Goal: Information Seeking & Learning: Learn about a topic

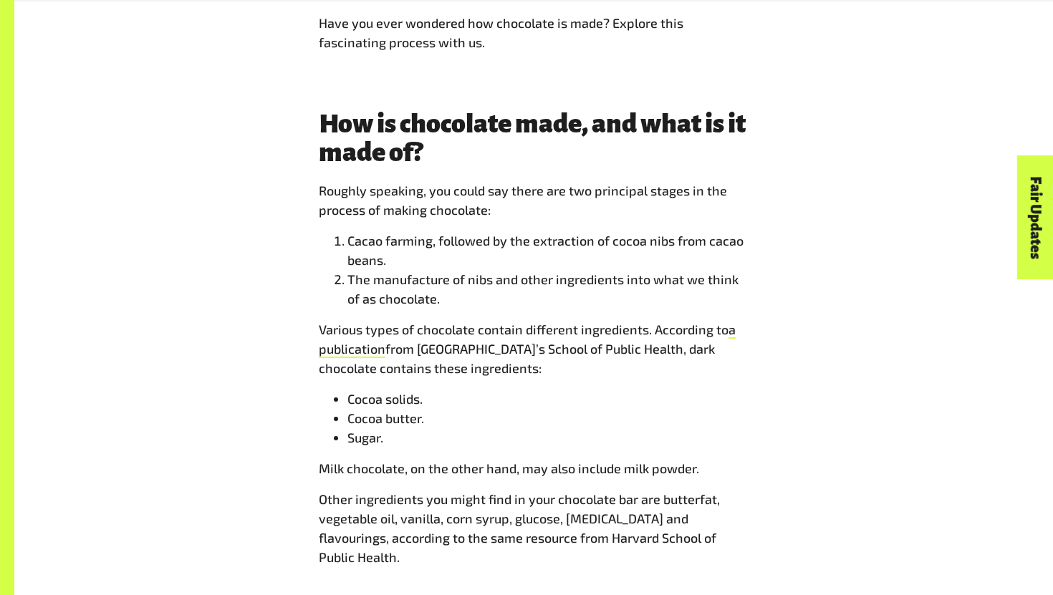
scroll to position [1244, 0]
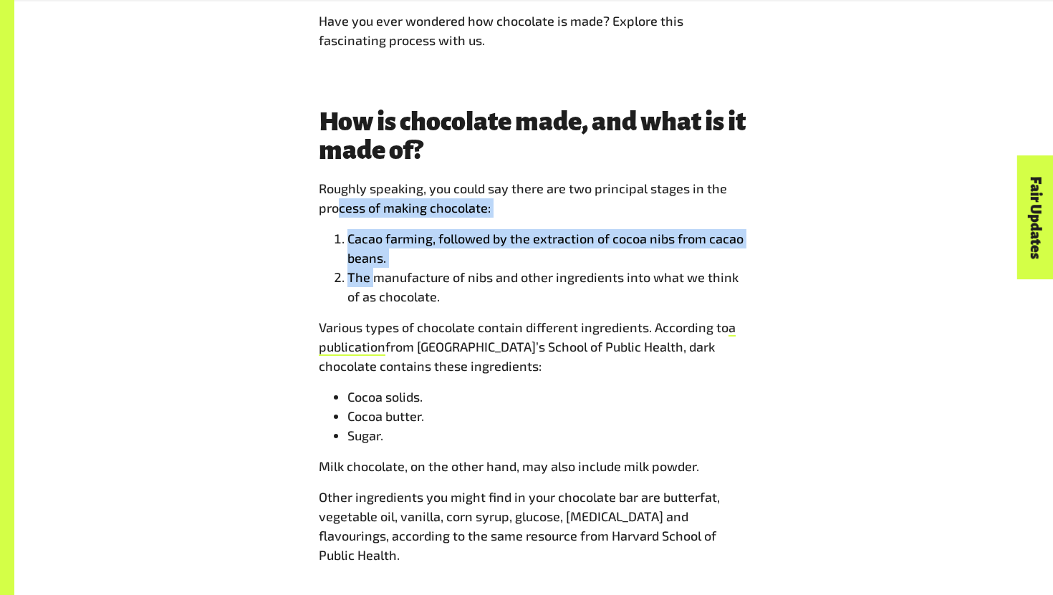
drag, startPoint x: 337, startPoint y: 198, endPoint x: 373, endPoint y: 276, distance: 85.0
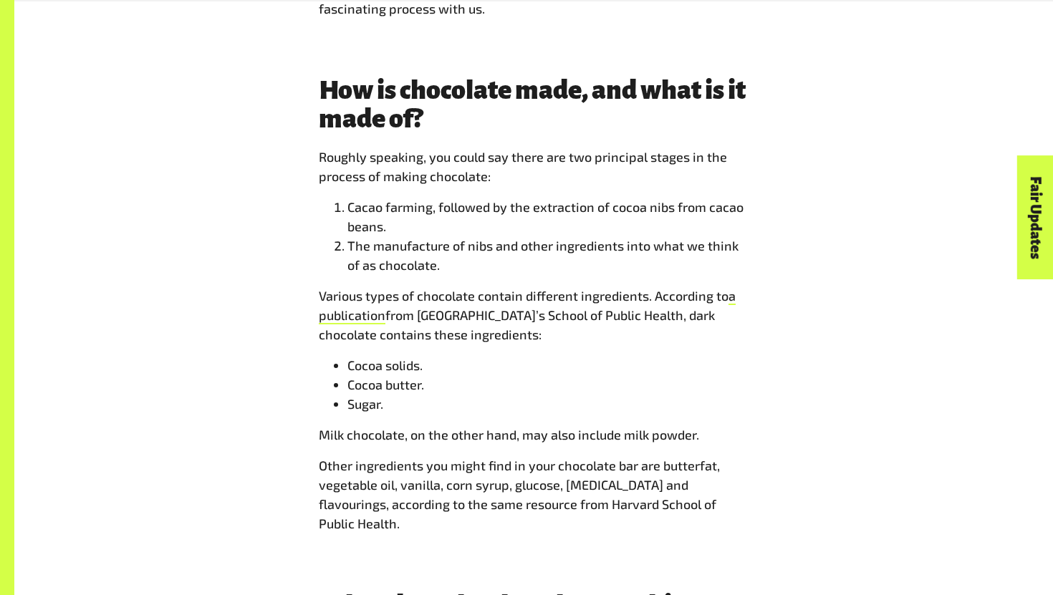
scroll to position [1283, 0]
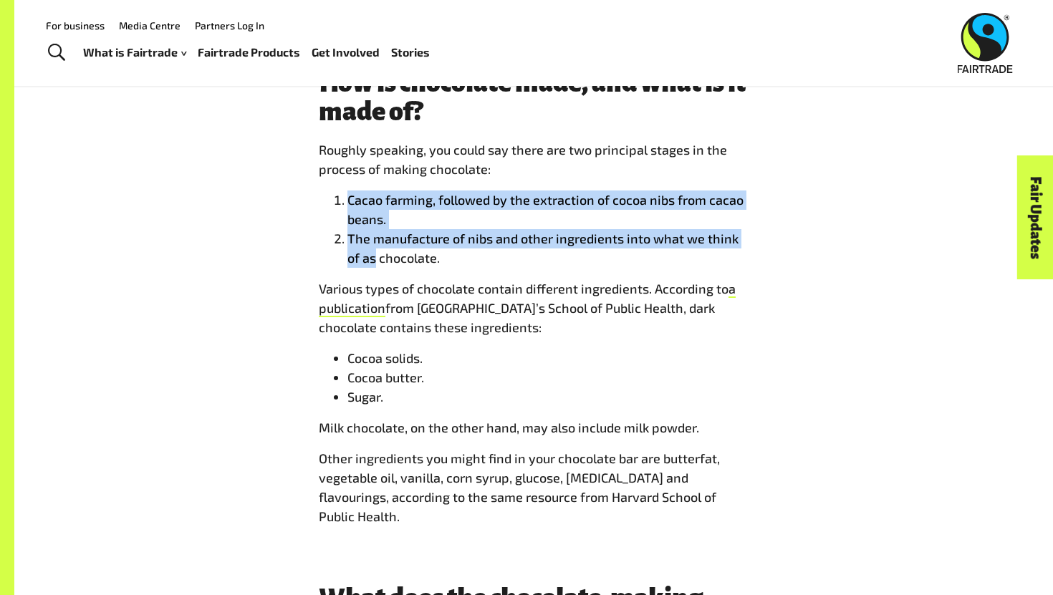
drag, startPoint x: 343, startPoint y: 205, endPoint x: 357, endPoint y: 255, distance: 52.2
click at [357, 255] on ol "Cacao farming, followed by the extraction of cocoa nibs from cacao beans. The m…" at bounding box center [534, 229] width 430 height 77
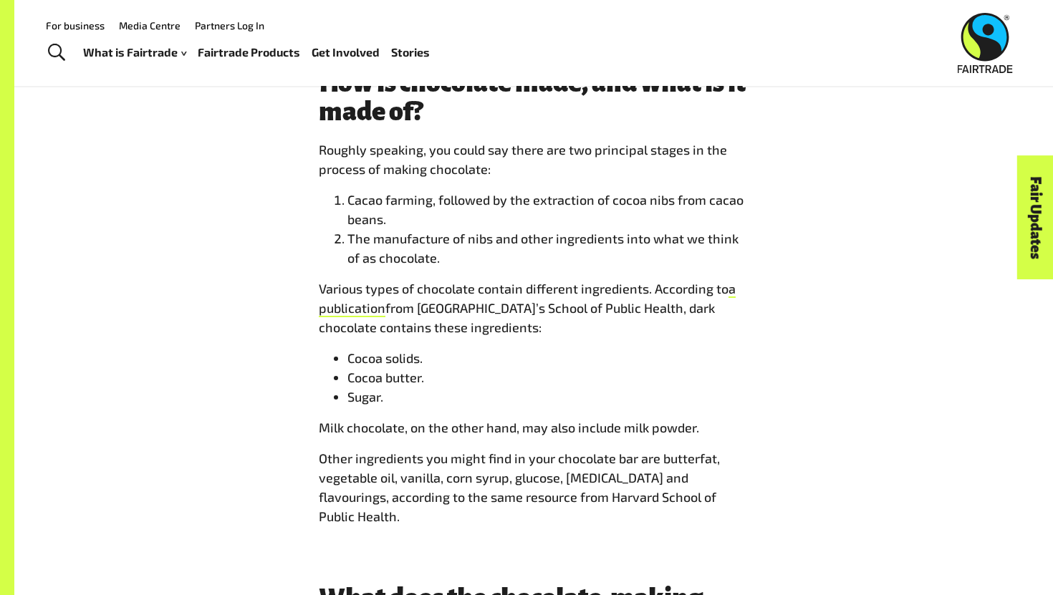
click at [387, 302] on span "from [GEOGRAPHIC_DATA]’s School of Public Health, dark chocolate contains these…" at bounding box center [517, 317] width 396 height 35
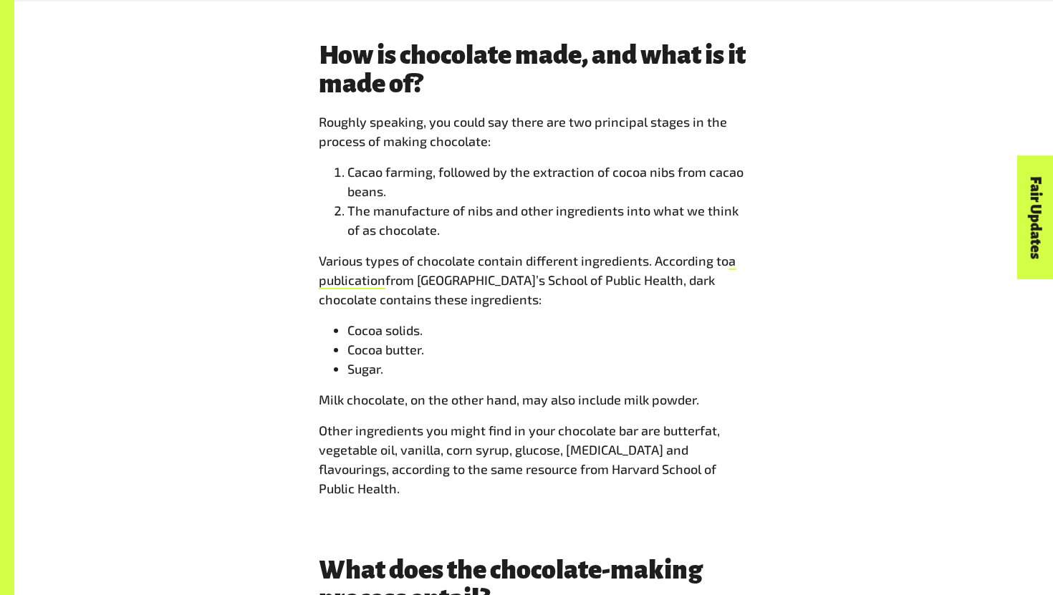
scroll to position [1316, 0]
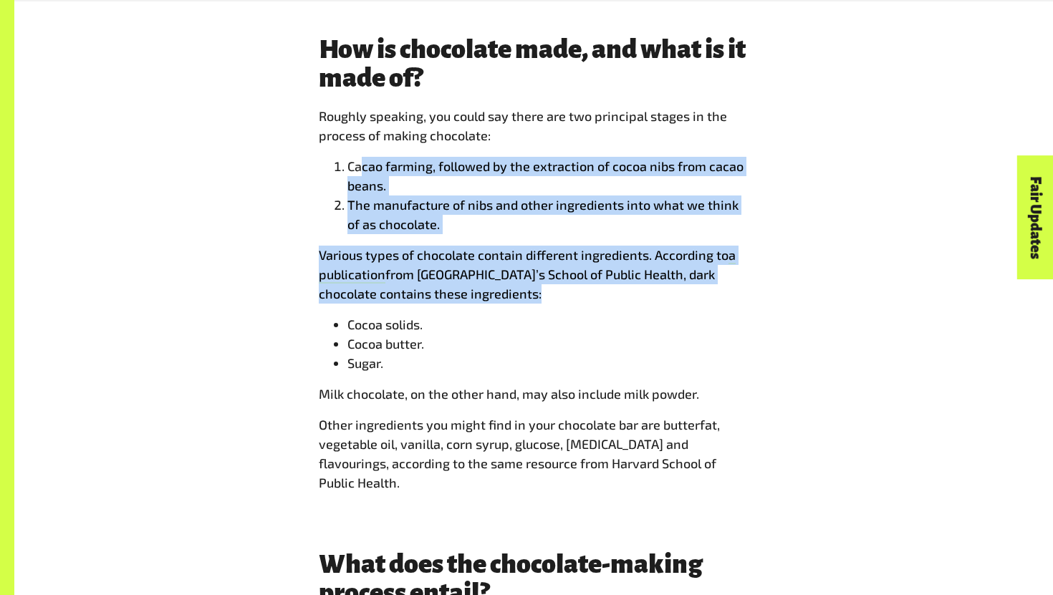
drag, startPoint x: 363, startPoint y: 161, endPoint x: 411, endPoint y: 312, distance: 158.8
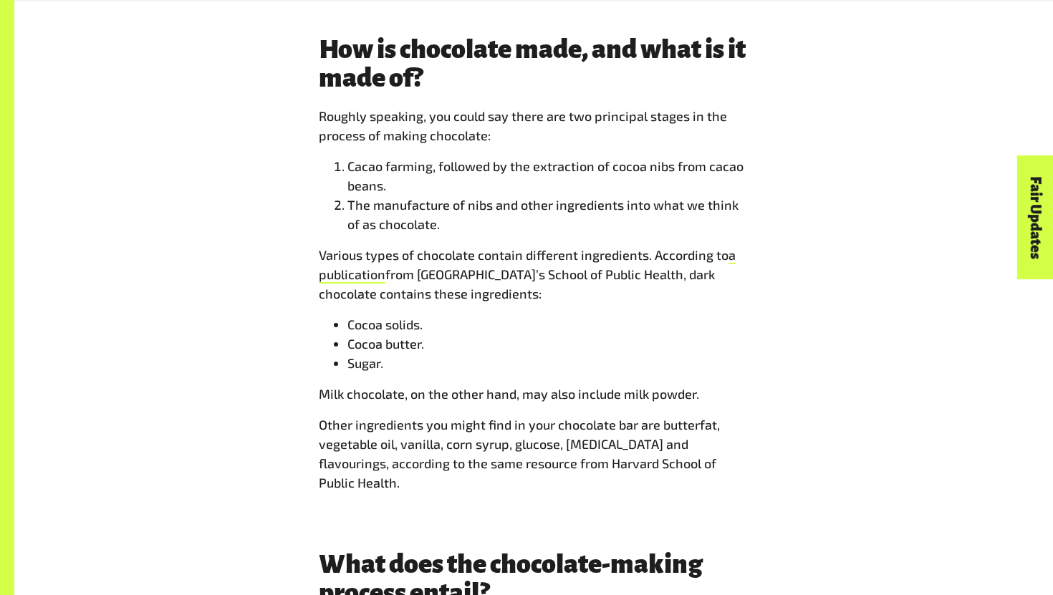
click at [429, 394] on span "Milk chocolate, on the other hand, may also include milk powder." at bounding box center [509, 394] width 380 height 16
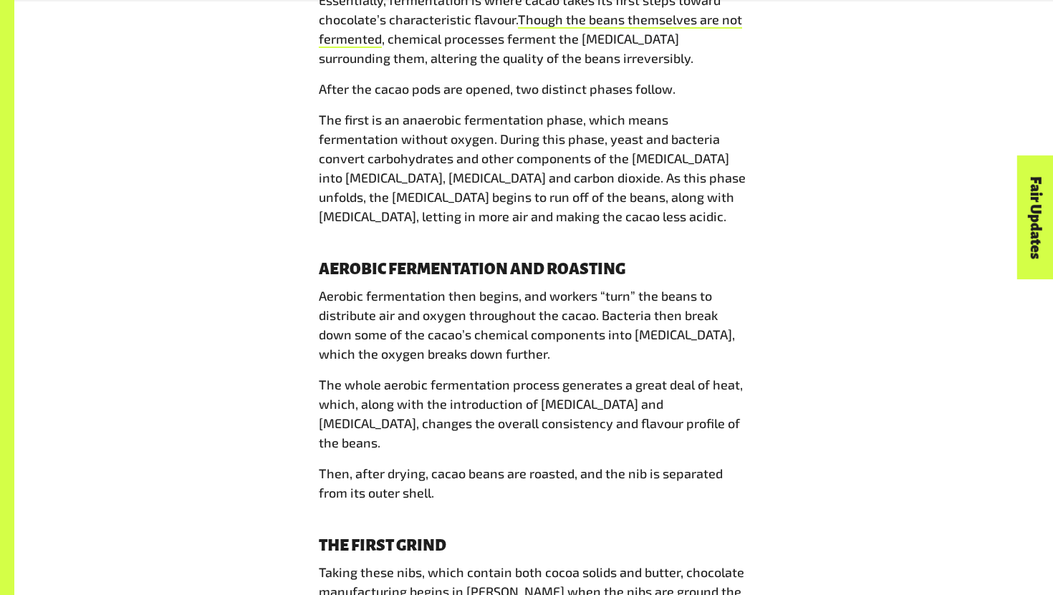
scroll to position [2624, 0]
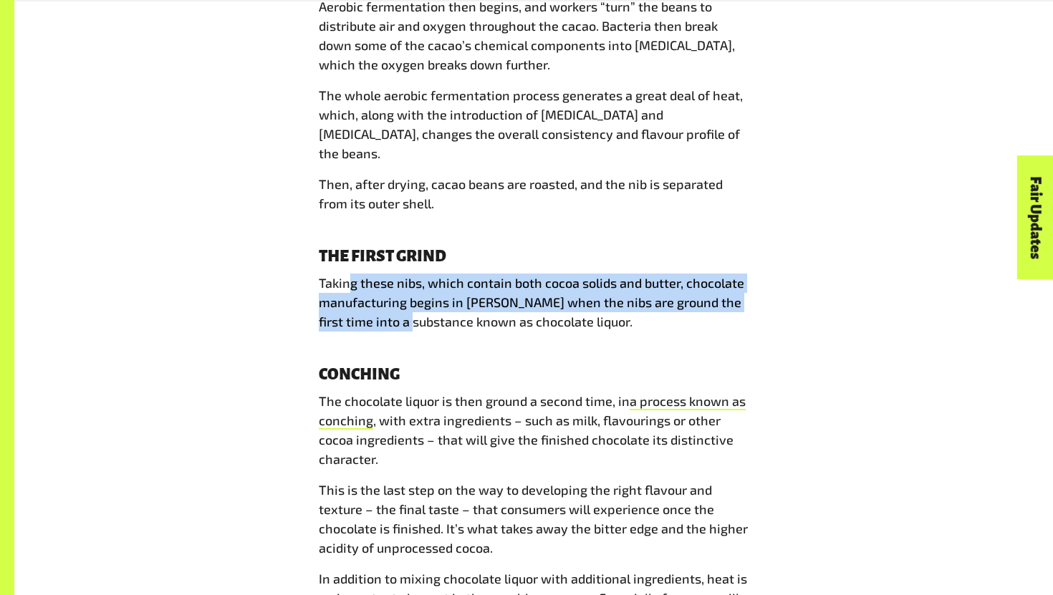
drag, startPoint x: 350, startPoint y: 239, endPoint x: 398, endPoint y: 281, distance: 63.4
click at [398, 281] on span "Taking these nibs, which contain both cocoa solids and butter, chocolate manufa…" at bounding box center [532, 302] width 426 height 54
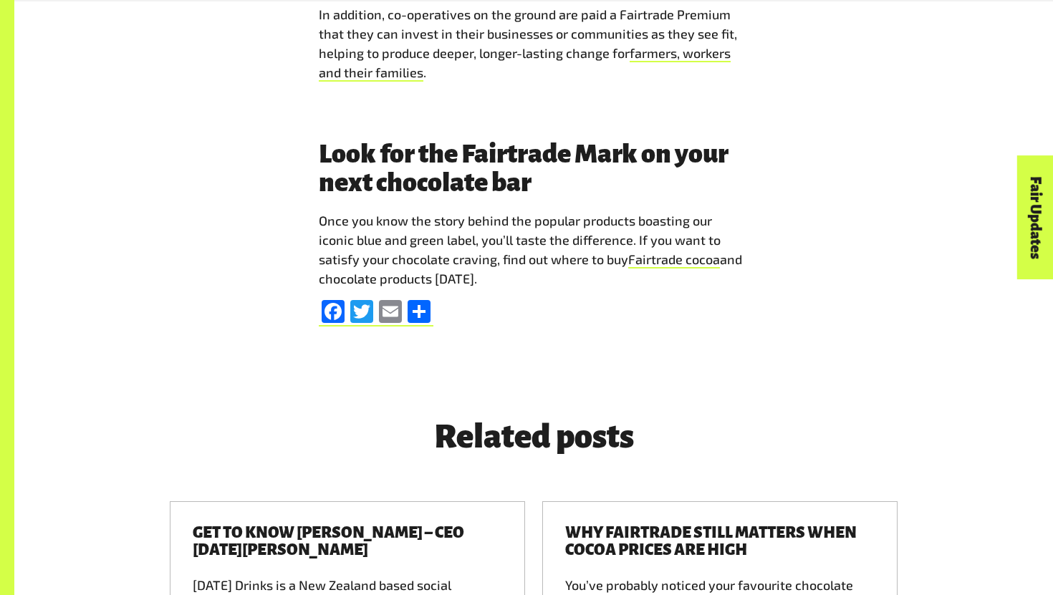
scroll to position [5112, 0]
